Goal: Task Accomplishment & Management: Manage account settings

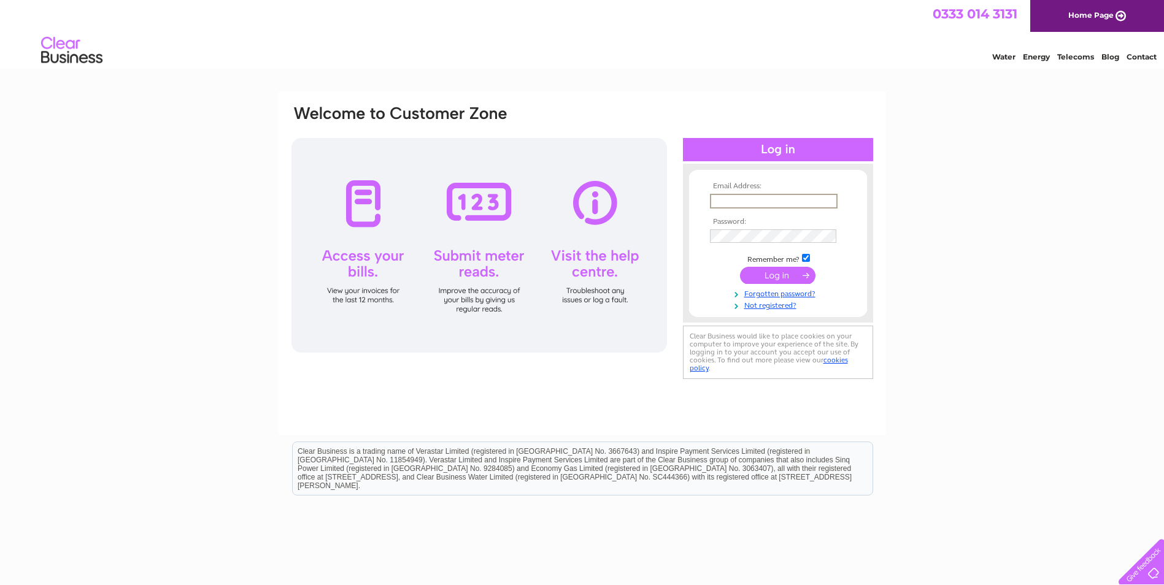
click at [750, 195] on input "text" at bounding box center [774, 201] width 128 height 15
click at [750, 204] on input "text" at bounding box center [774, 201] width 128 height 15
type input "kellys@caledonian-group.co.uk"
click at [780, 279] on input "submit" at bounding box center [777, 275] width 75 height 17
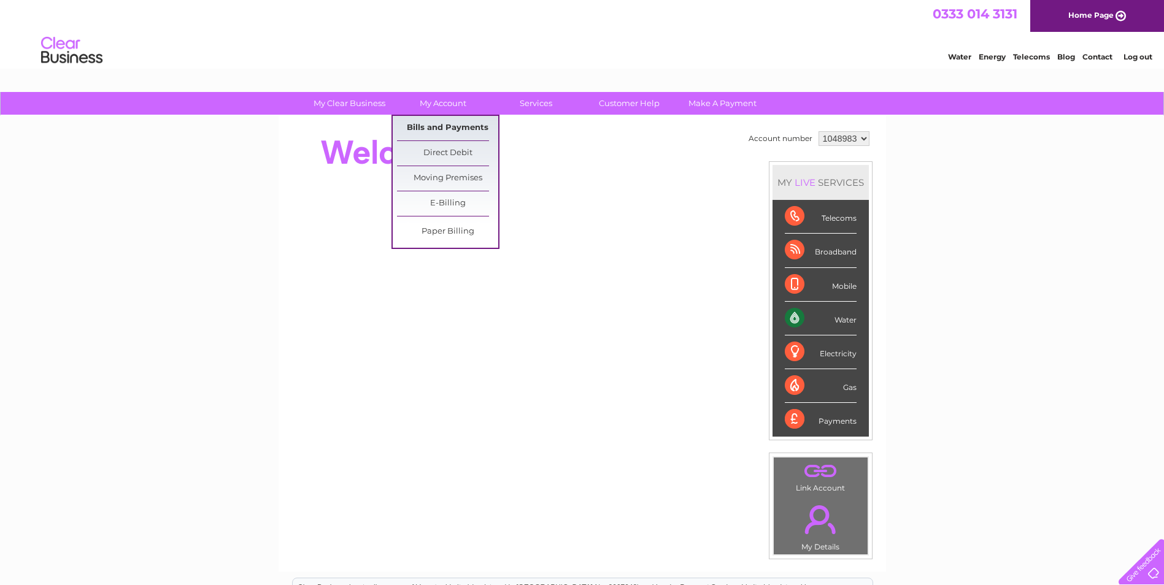
click at [442, 126] on link "Bills and Payments" at bounding box center [447, 128] width 101 height 25
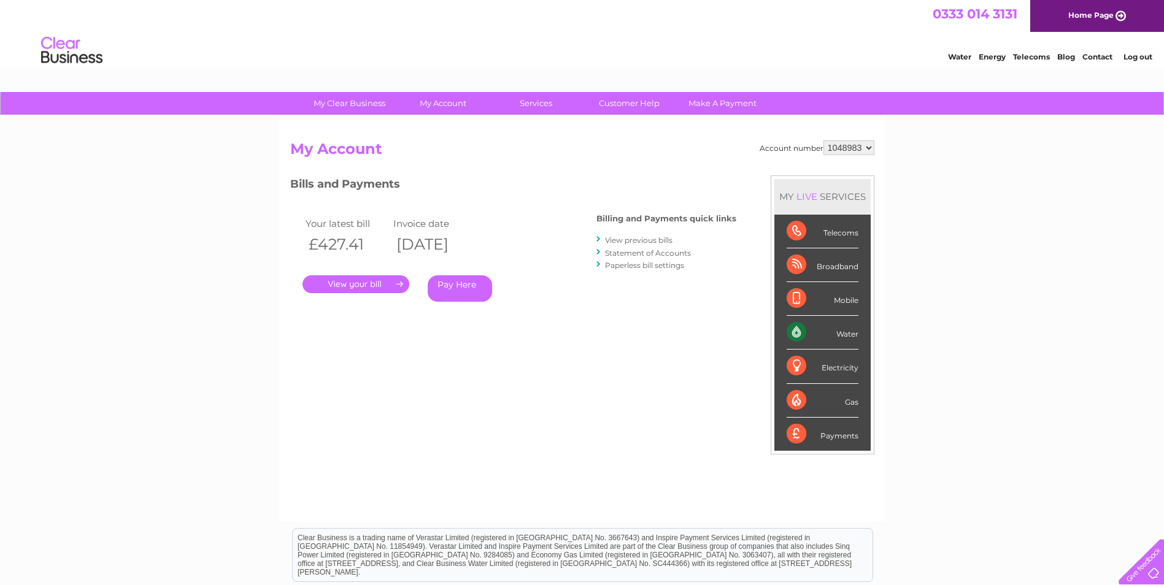
click at [361, 282] on link "." at bounding box center [355, 284] width 107 height 18
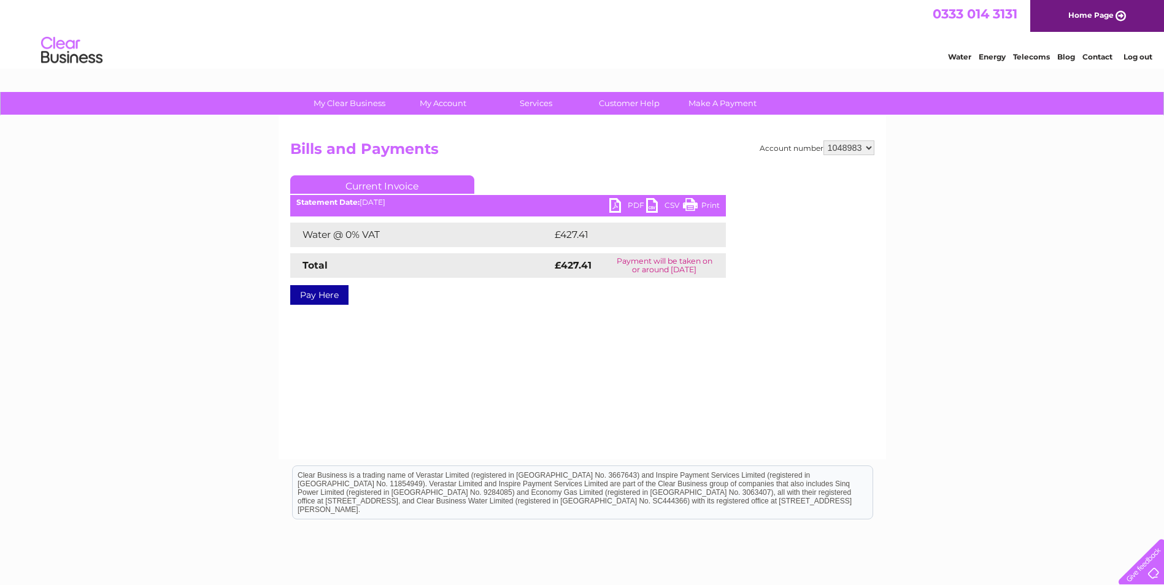
click at [616, 198] on ul "Current Invoice" at bounding box center [508, 186] width 436 height 23
click at [616, 204] on link "PDF" at bounding box center [627, 207] width 37 height 18
